Goal: Entertainment & Leisure: Consume media (video, audio)

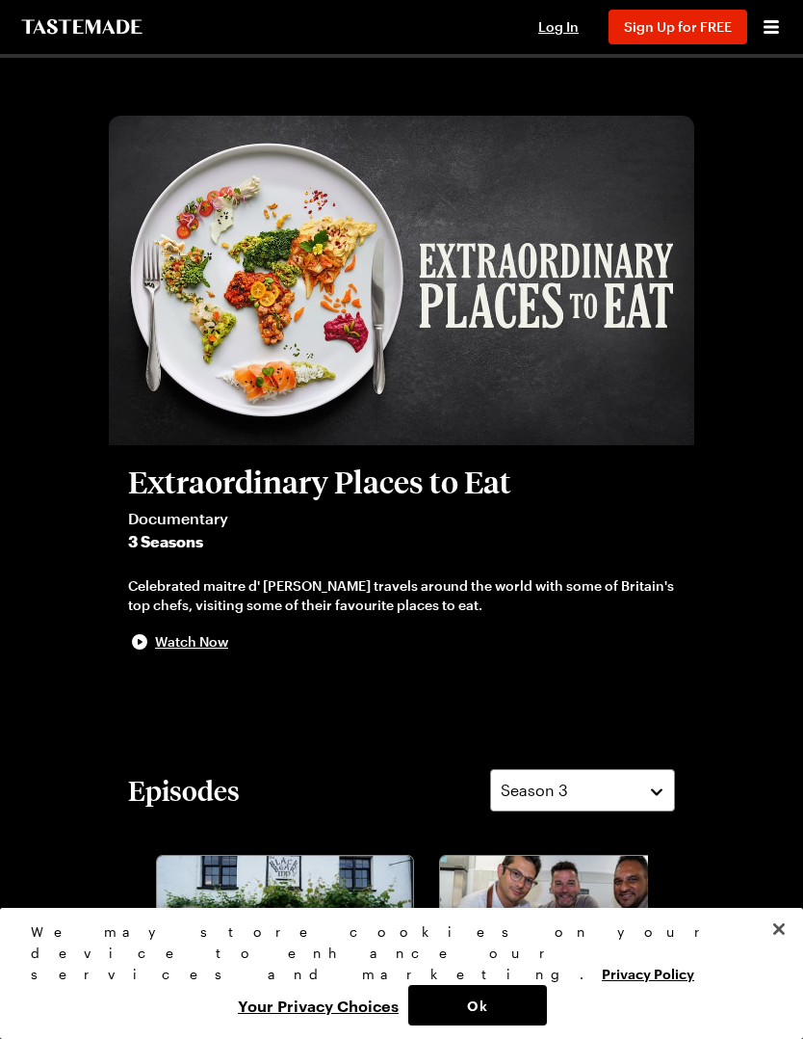
click at [68, 34] on icon "To Tastemade Home Page" at bounding box center [81, 26] width 125 height 15
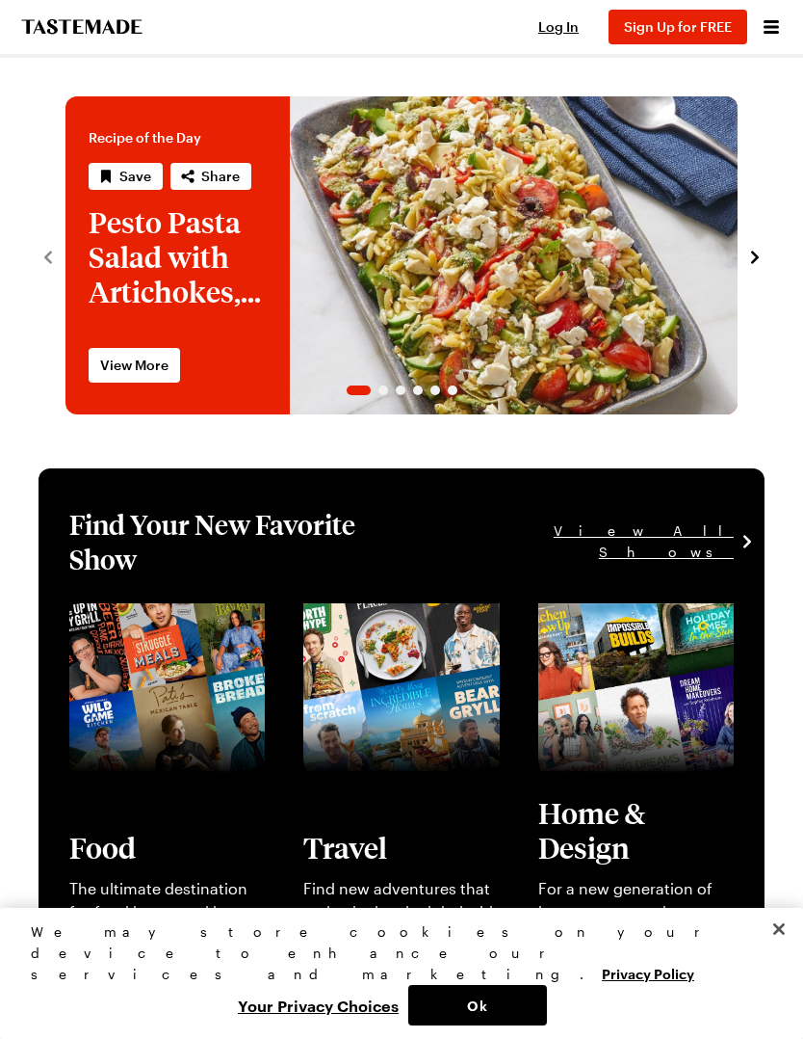
click at [72, 30] on icon "To Tastemade Home Page" at bounding box center [81, 26] width 125 height 15
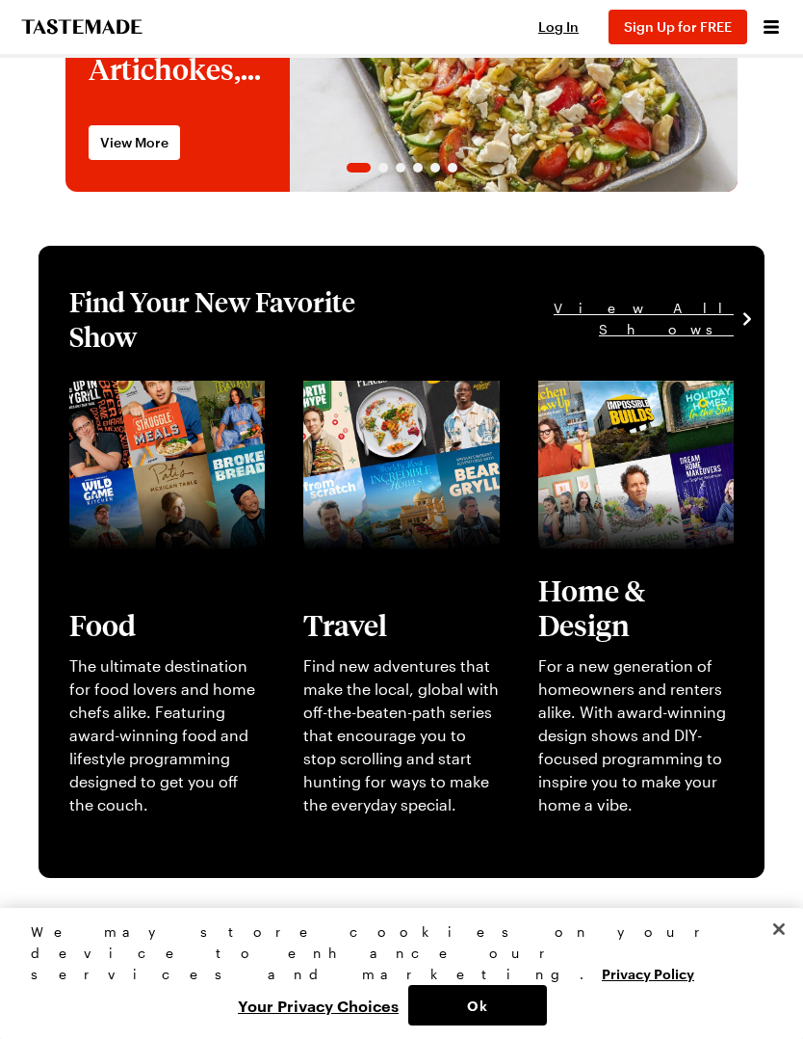
scroll to position [221, 0]
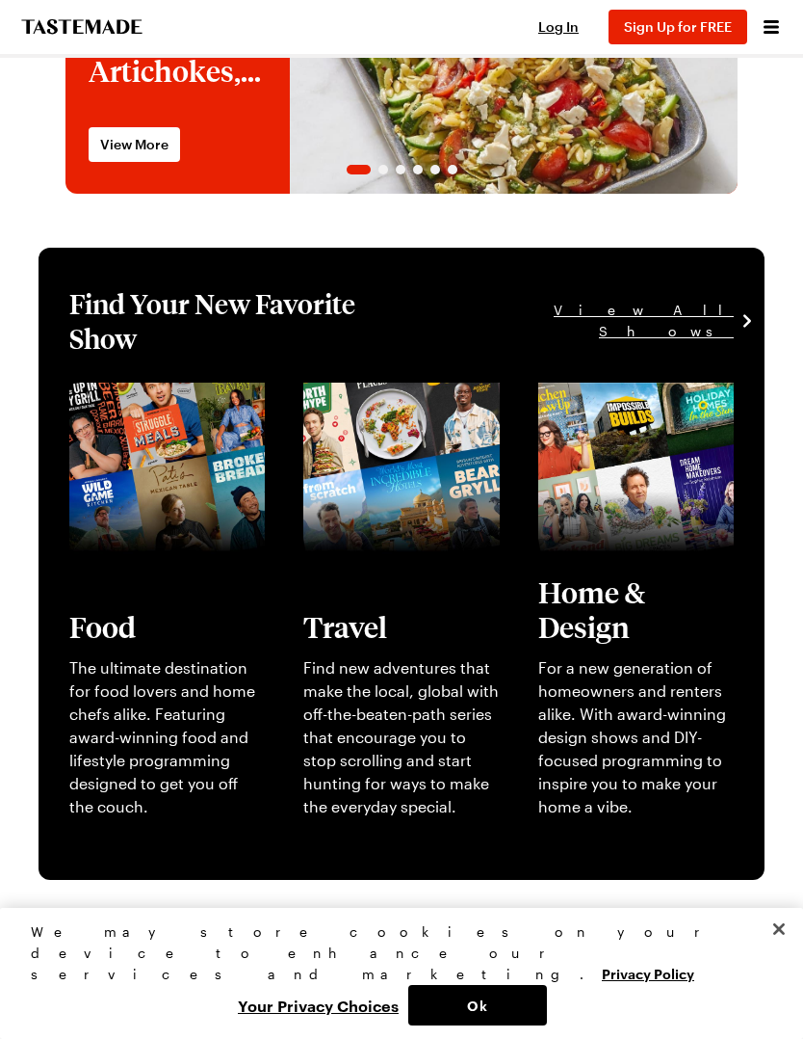
click at [137, 426] on link "View full content for [object Object]" at bounding box center [143, 404] width 148 height 41
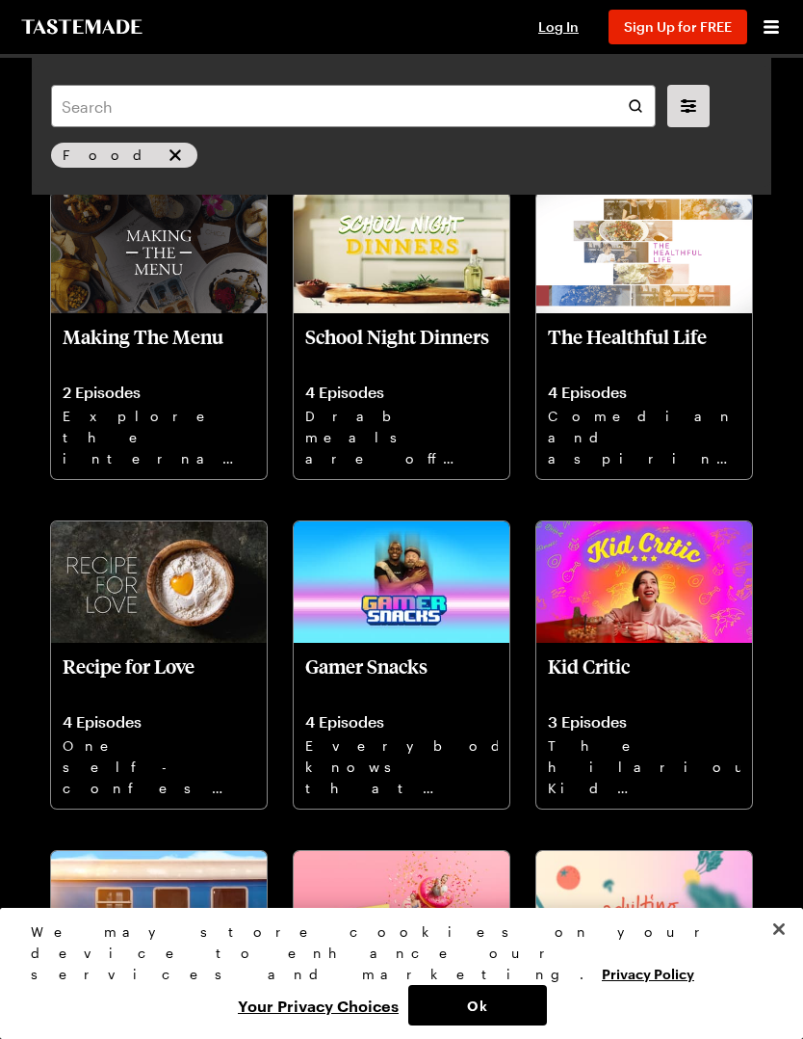
scroll to position [5709, 0]
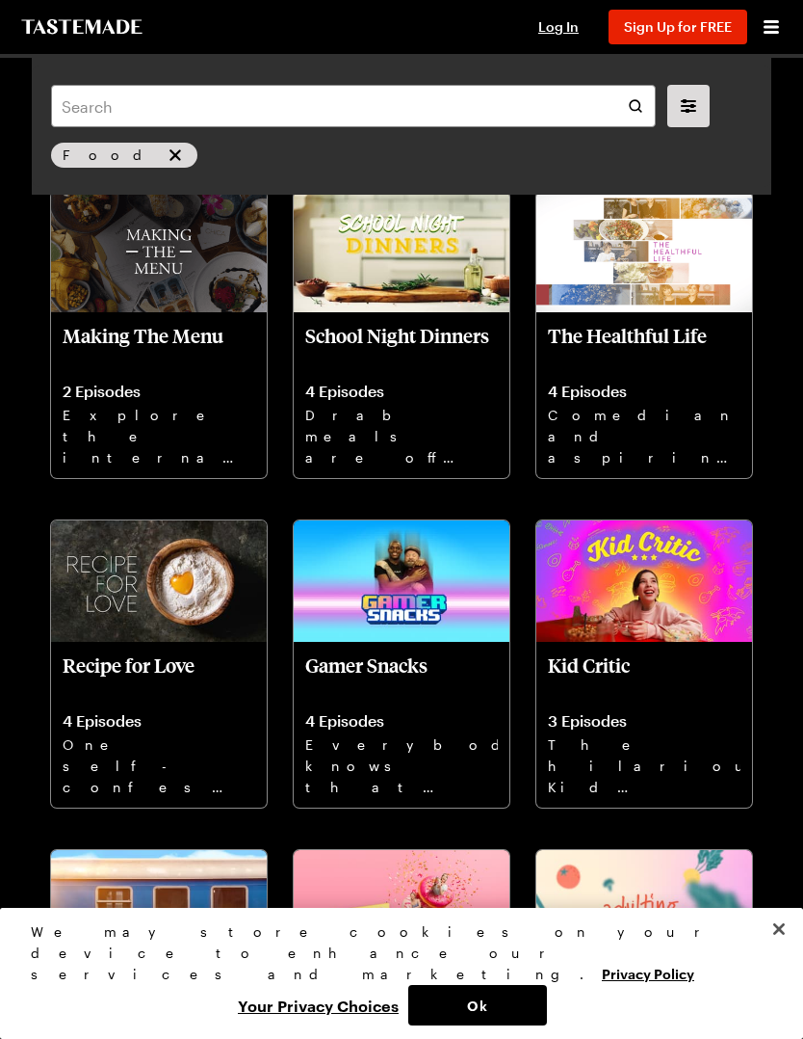
click at [357, 1025] on button "Your Privacy Choices" at bounding box center [318, 1005] width 180 height 40
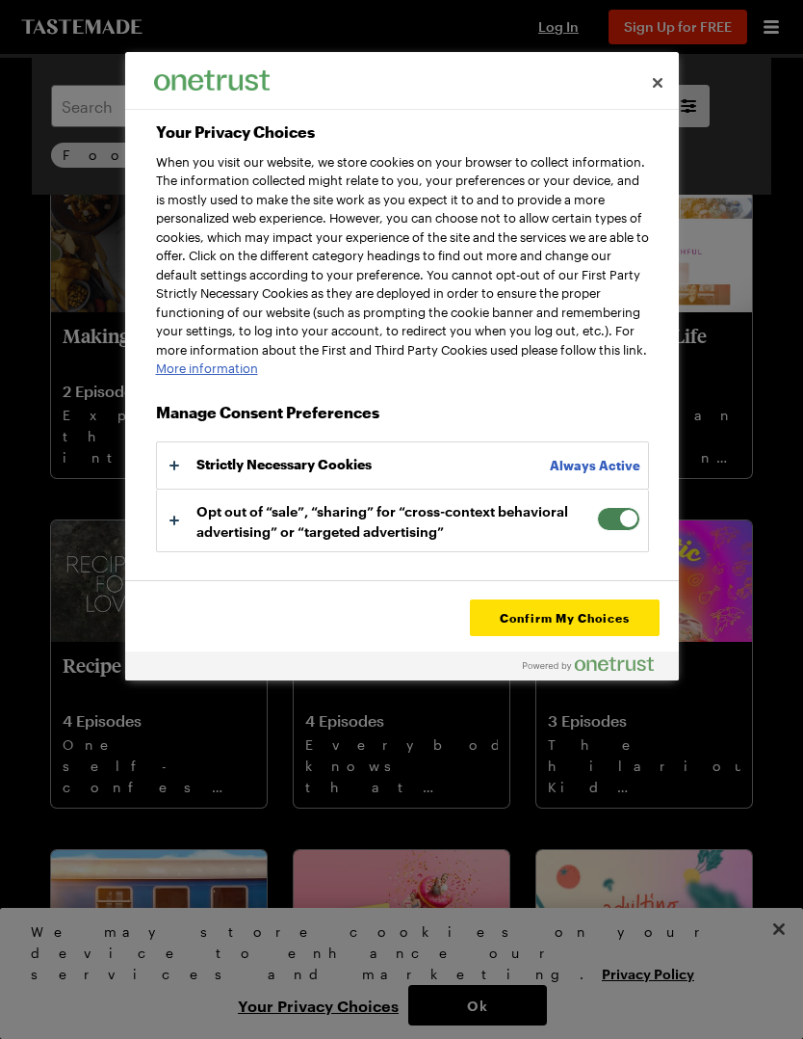
click at [618, 531] on span "Your Privacy Choices" at bounding box center [618, 519] width 43 height 24
click at [597, 507] on input "Opt out of “sale”, “sharing” for “cross-context behavioral advertising” or “tar…" at bounding box center [597, 507] width 0 height 0
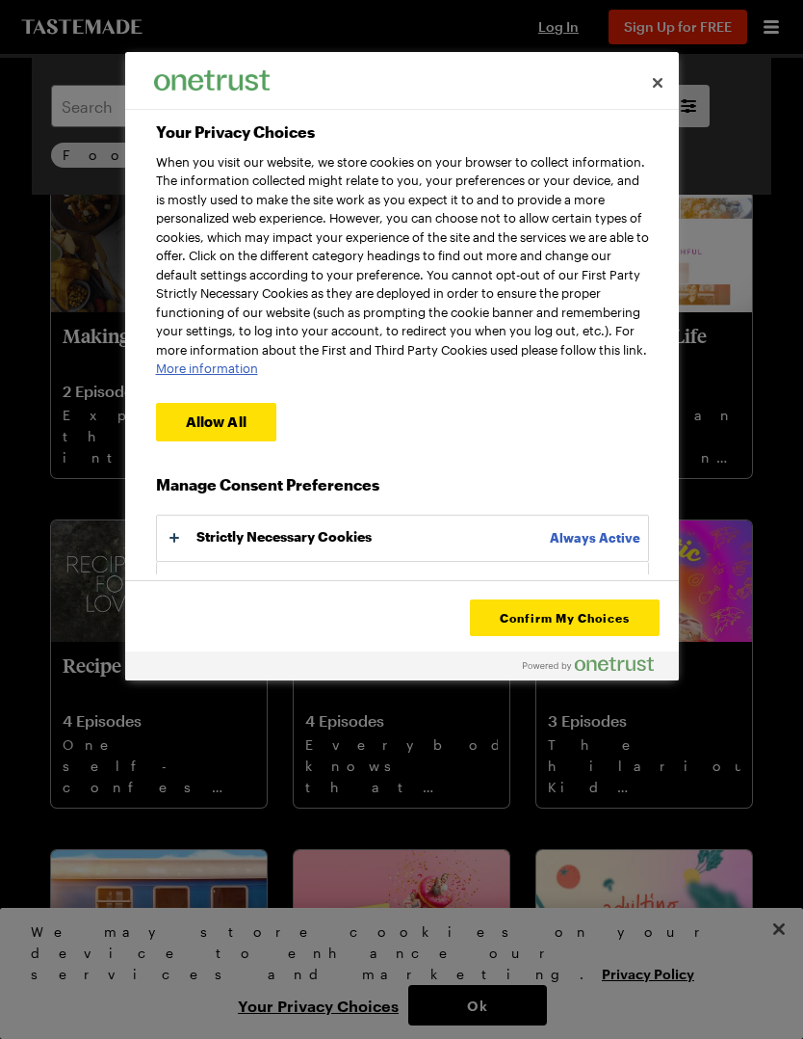
scroll to position [62, 0]
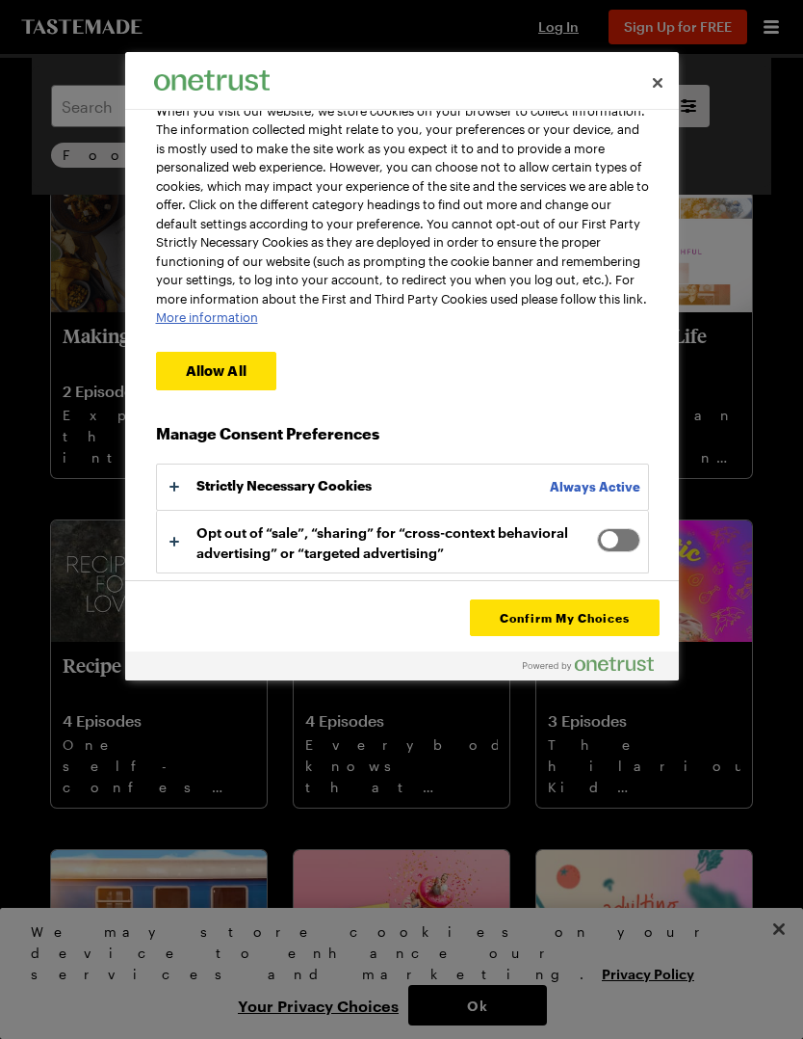
click at [630, 551] on span "Your Privacy Choices" at bounding box center [618, 540] width 43 height 24
click at [597, 528] on input "Opt out of “sale”, “sharing” for “cross-context behavioral advertising” or “tar…" at bounding box center [597, 528] width 0 height 0
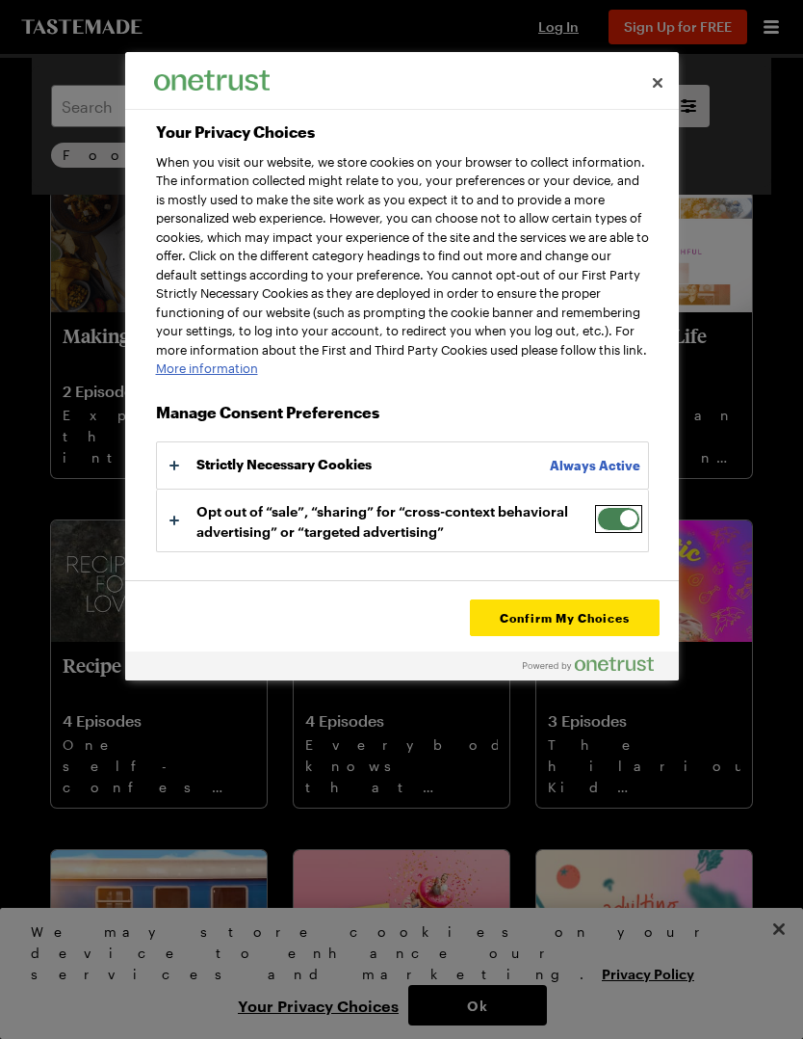
scroll to position [0, 0]
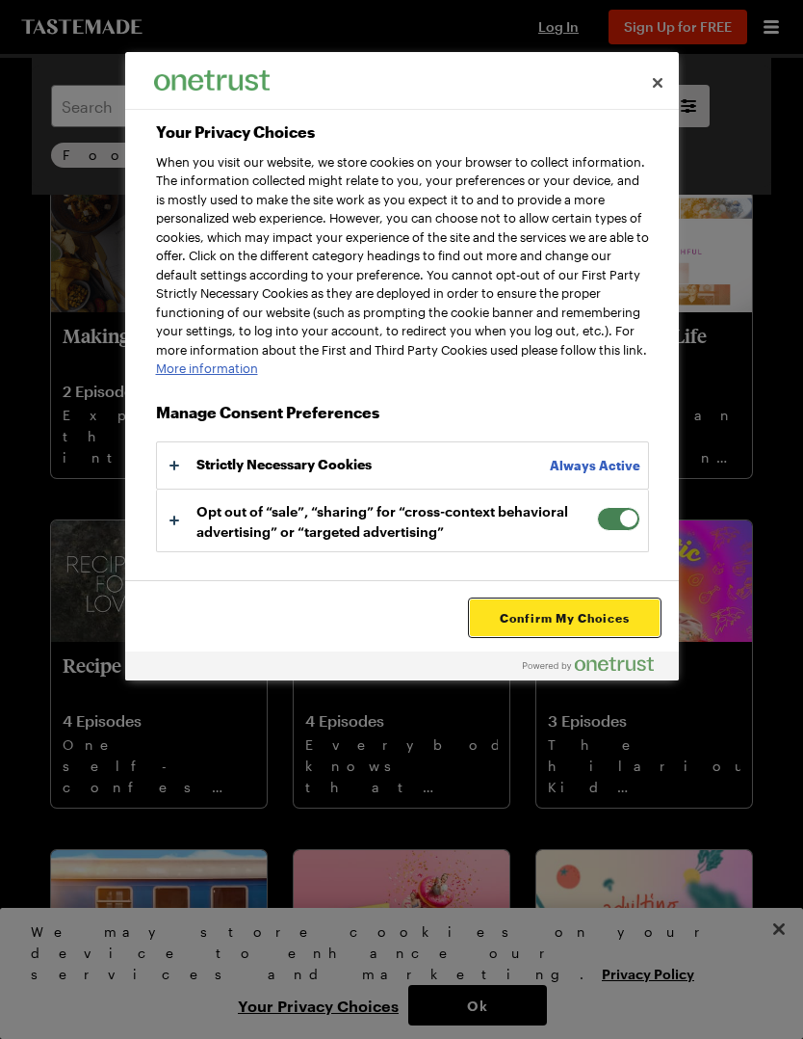
click at [583, 621] on button "Confirm My Choices" at bounding box center [564, 617] width 189 height 37
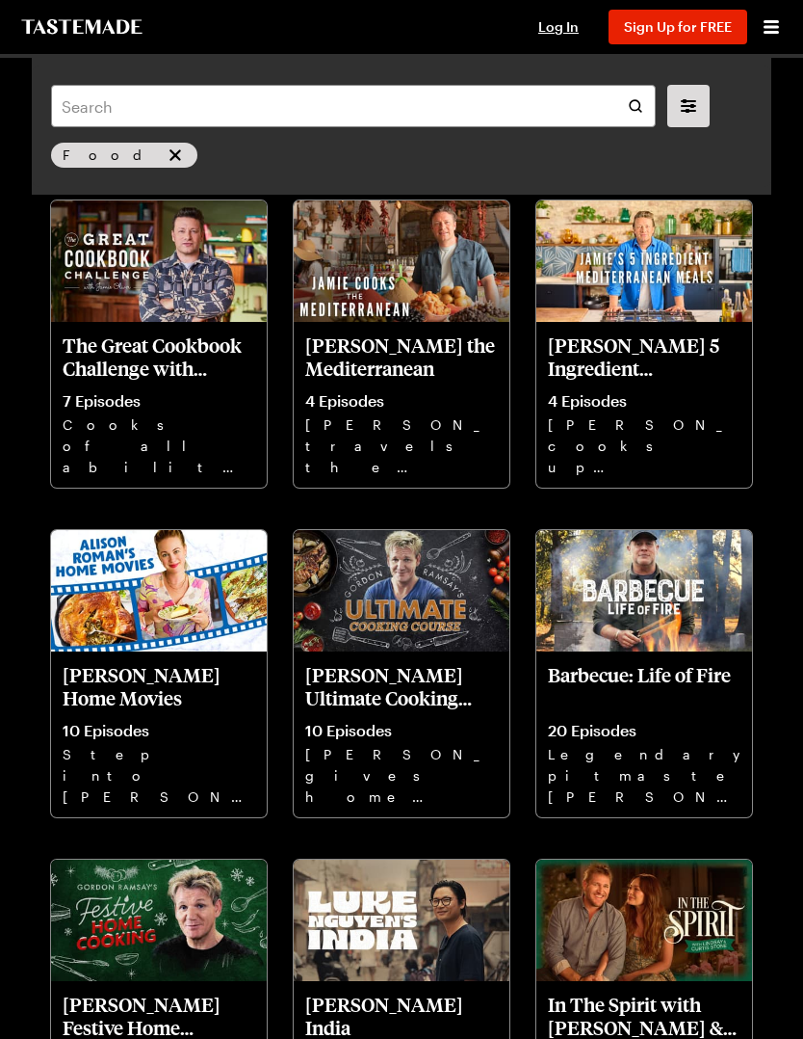
scroll to position [1741, 0]
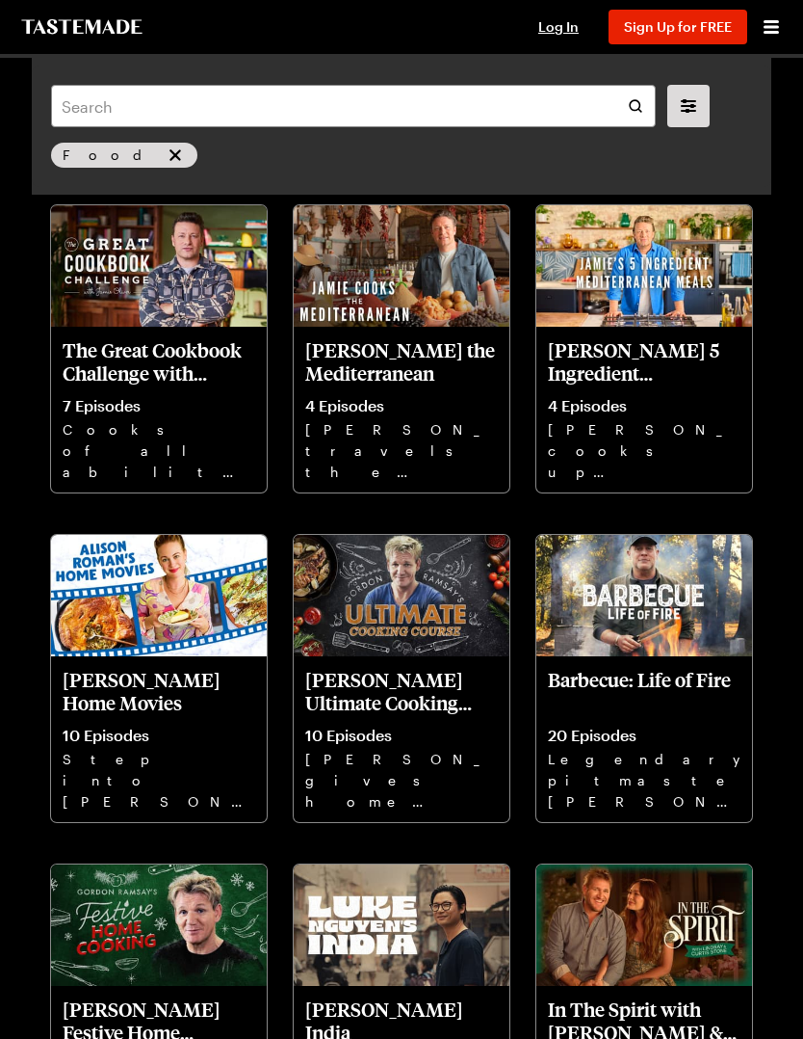
click at [776, 32] on icon "Open menu" at bounding box center [771, 26] width 15 height 13
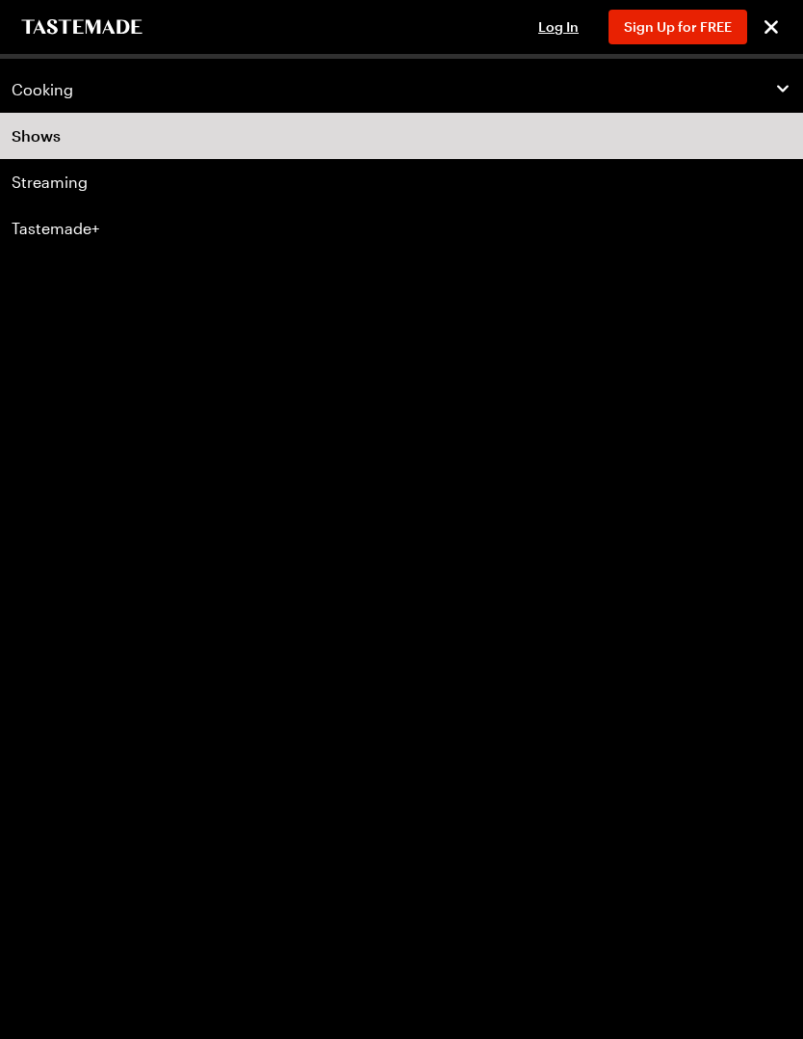
click at [54, 179] on link "Streaming" at bounding box center [401, 182] width 803 height 46
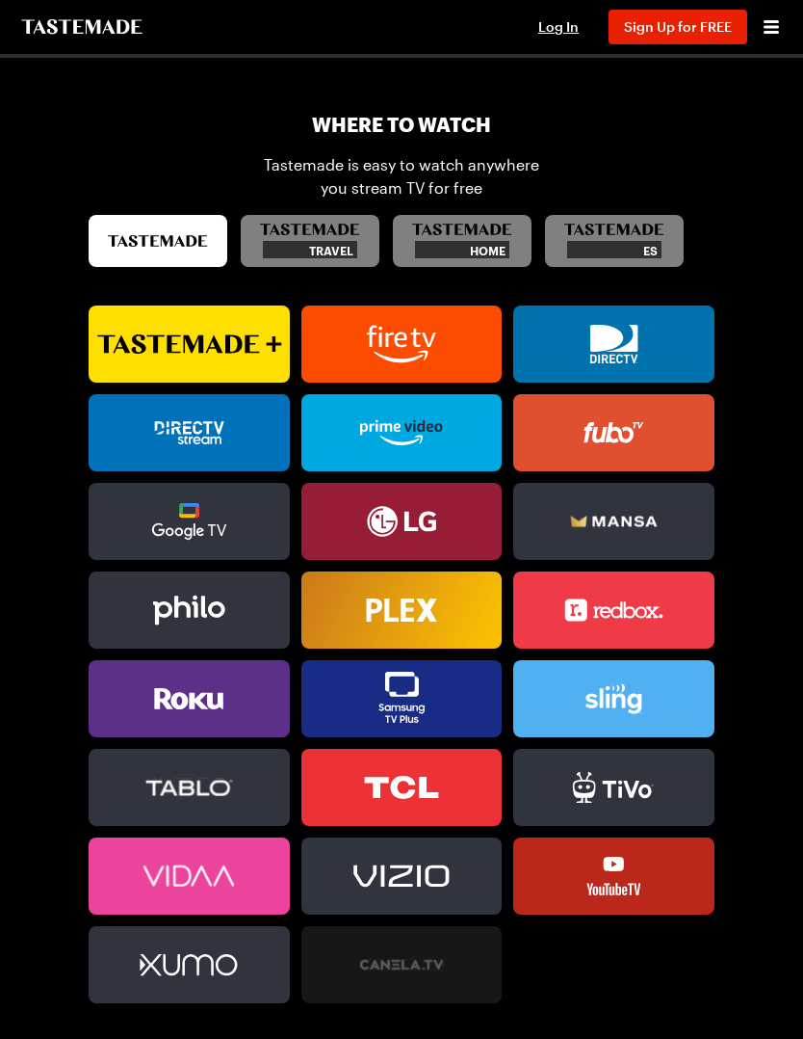
scroll to position [962, 0]
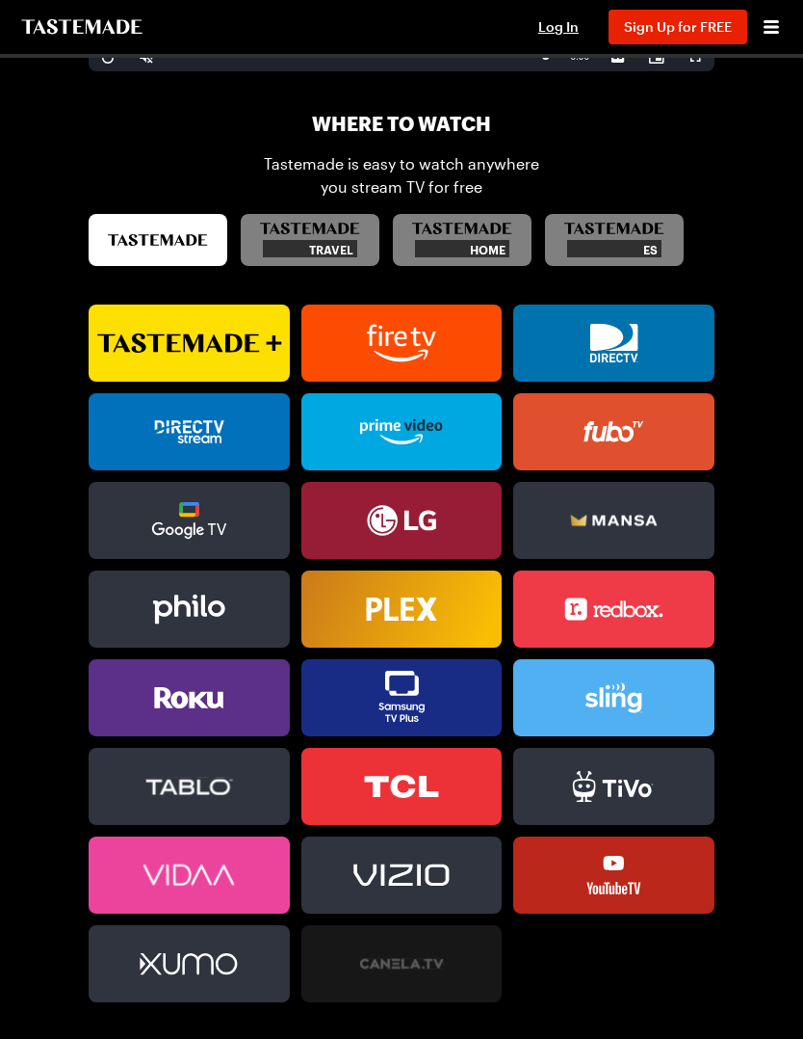
click at [349, 240] on div "Travel" at bounding box center [310, 248] width 95 height 17
